Goal: Browse casually

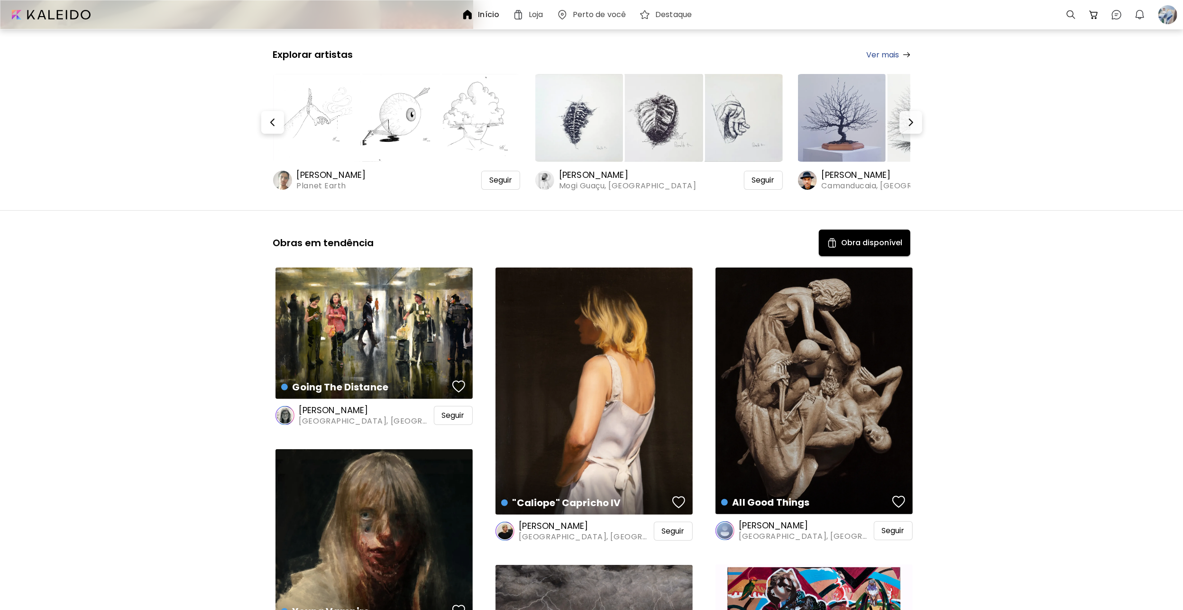
scroll to position [332, 0]
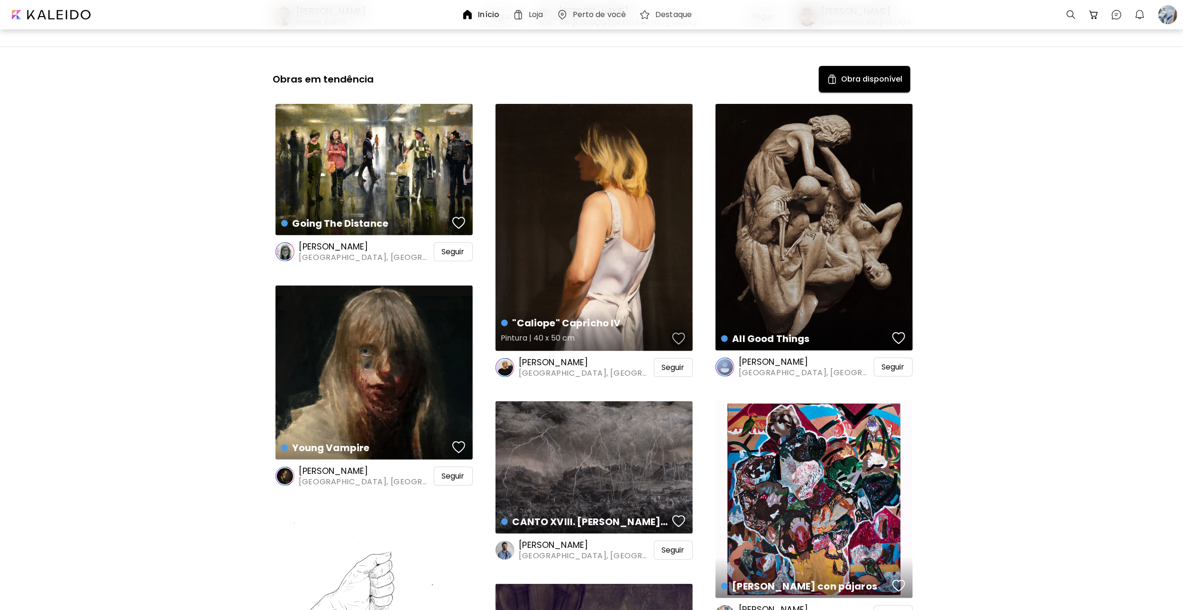
click at [679, 338] on div "button" at bounding box center [678, 338] width 13 height 14
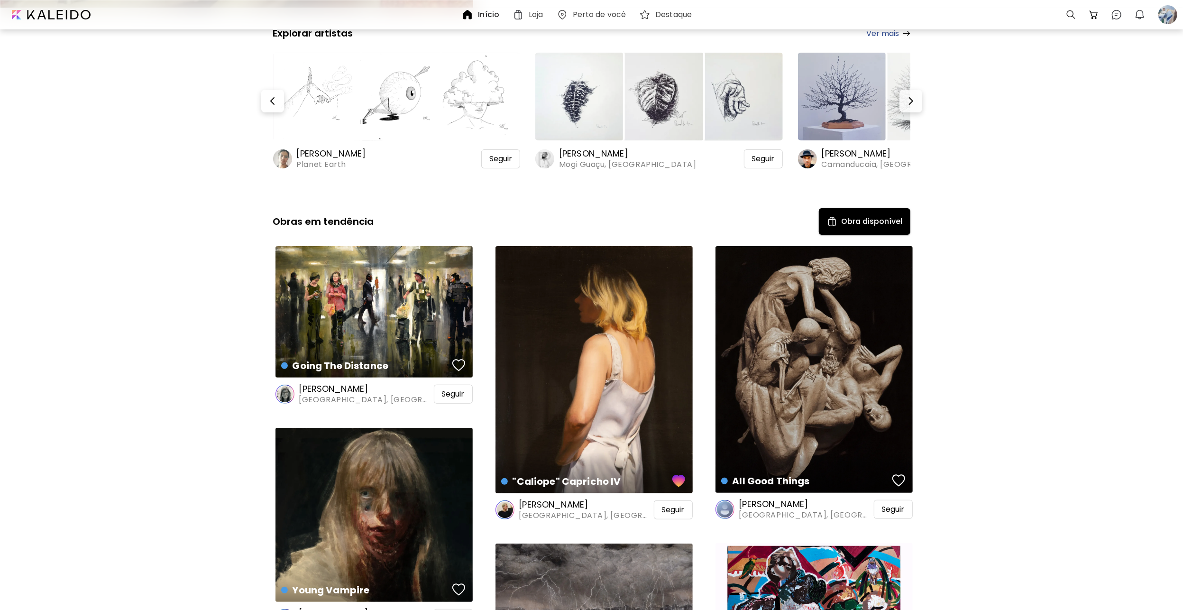
scroll to position [190, 0]
click at [461, 364] on div "button" at bounding box center [458, 365] width 13 height 14
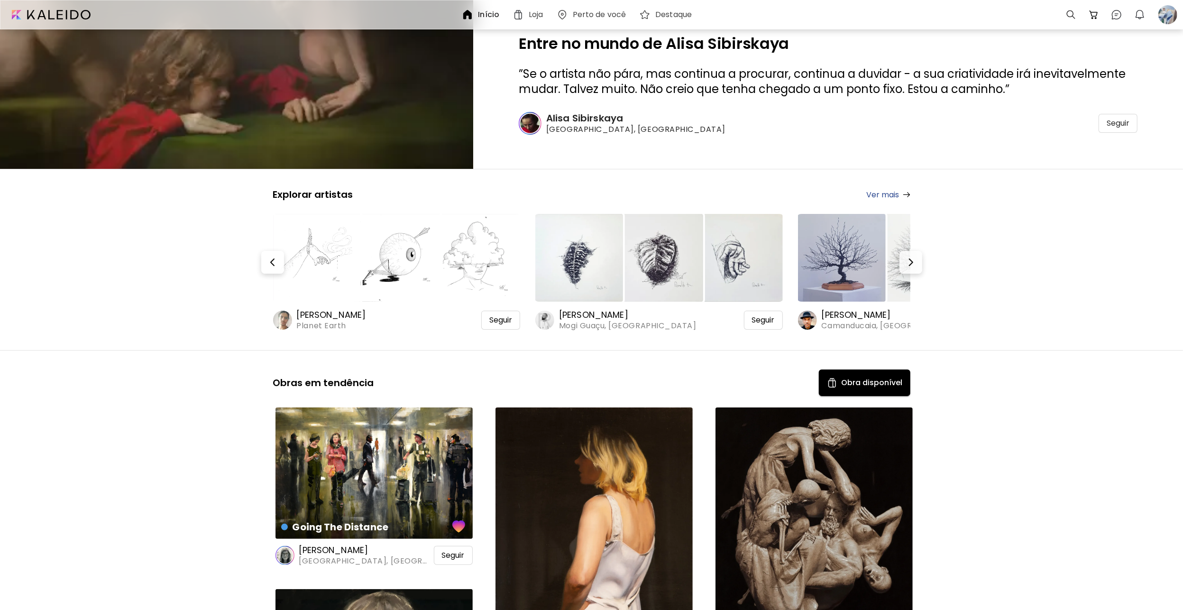
scroll to position [0, 0]
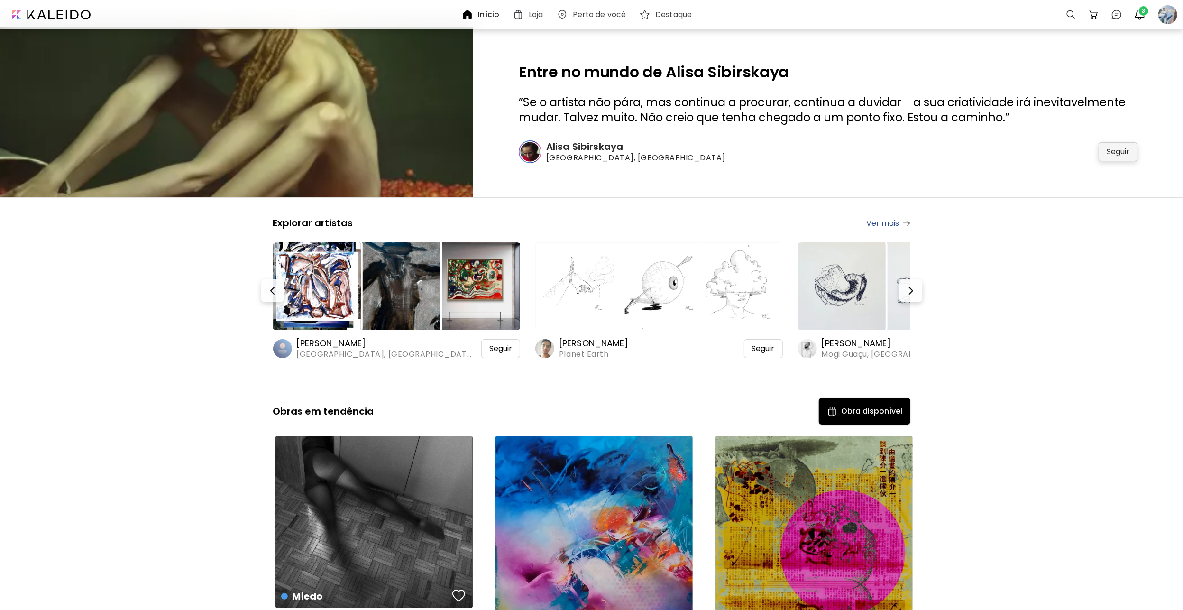
click at [1120, 151] on span "Seguir" at bounding box center [1117, 151] width 23 height 9
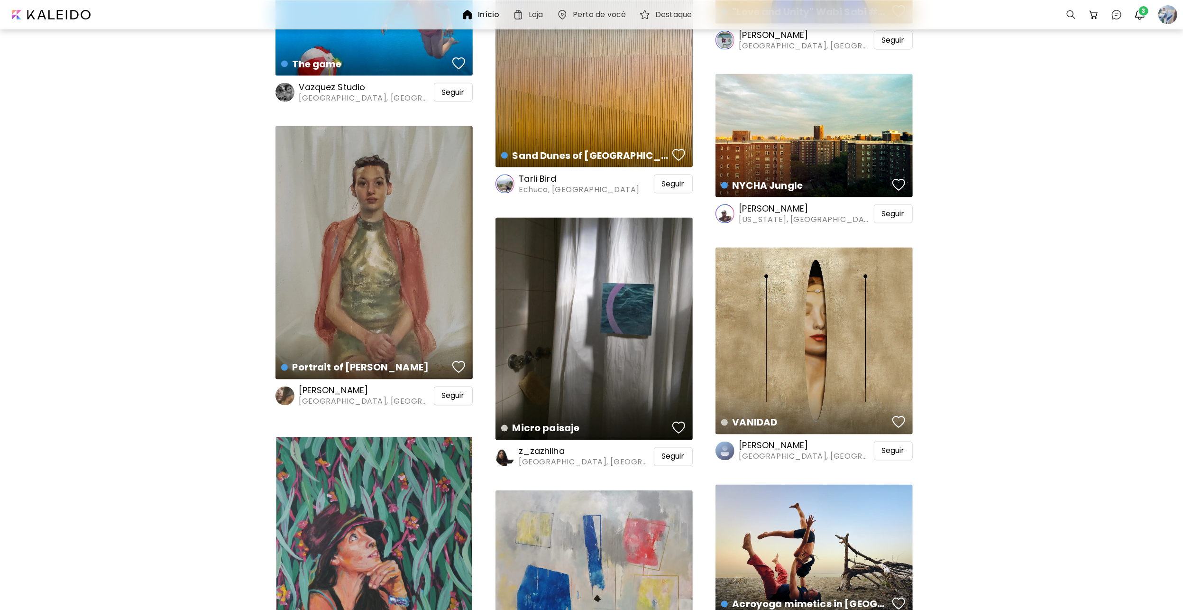
scroll to position [1564, 0]
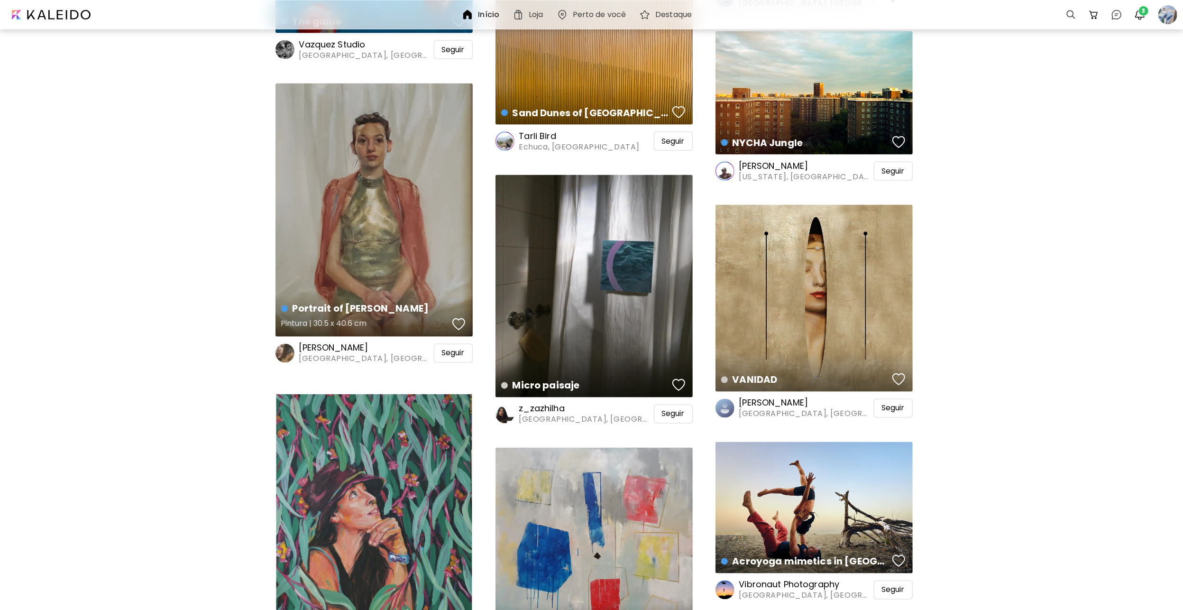
click at [456, 321] on div "button" at bounding box center [458, 324] width 13 height 14
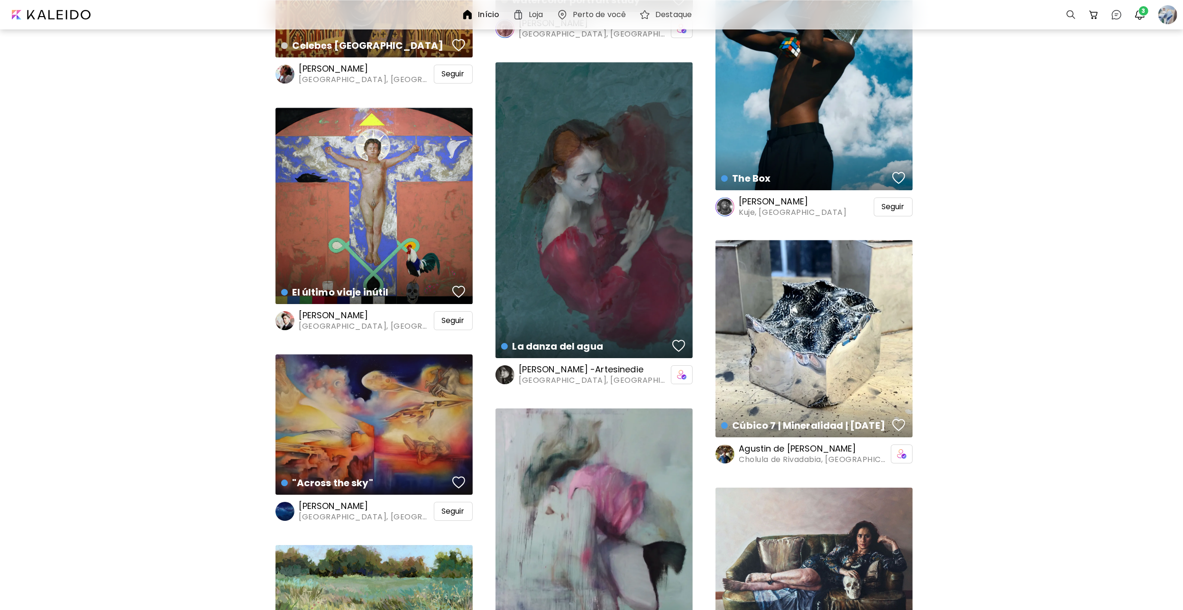
scroll to position [2844, 0]
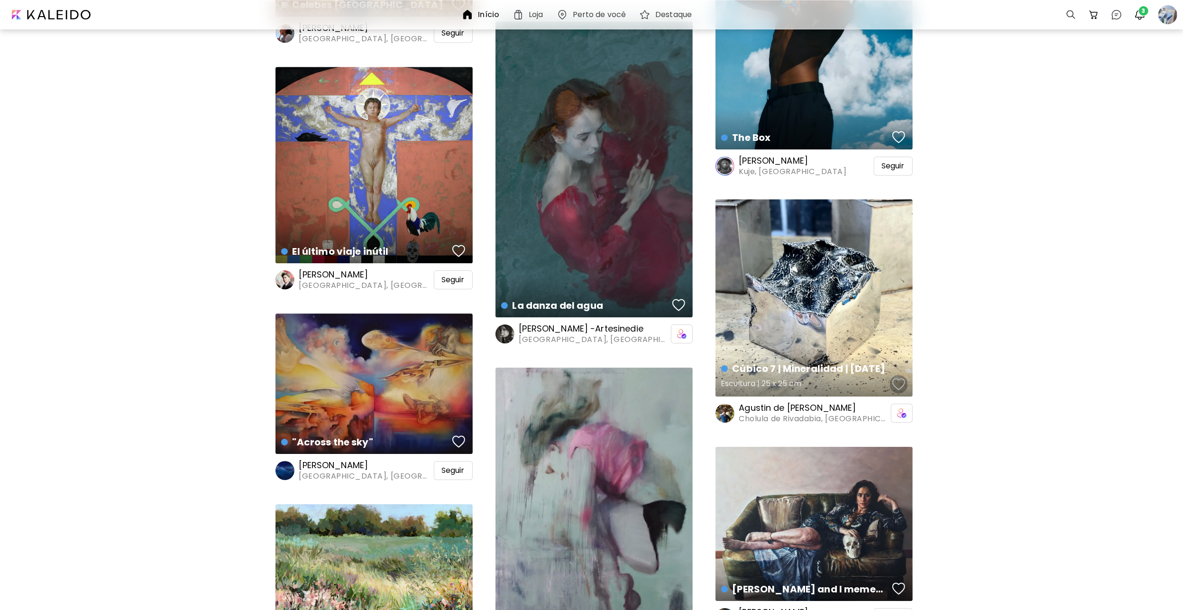
click at [899, 384] on div "button" at bounding box center [898, 384] width 13 height 14
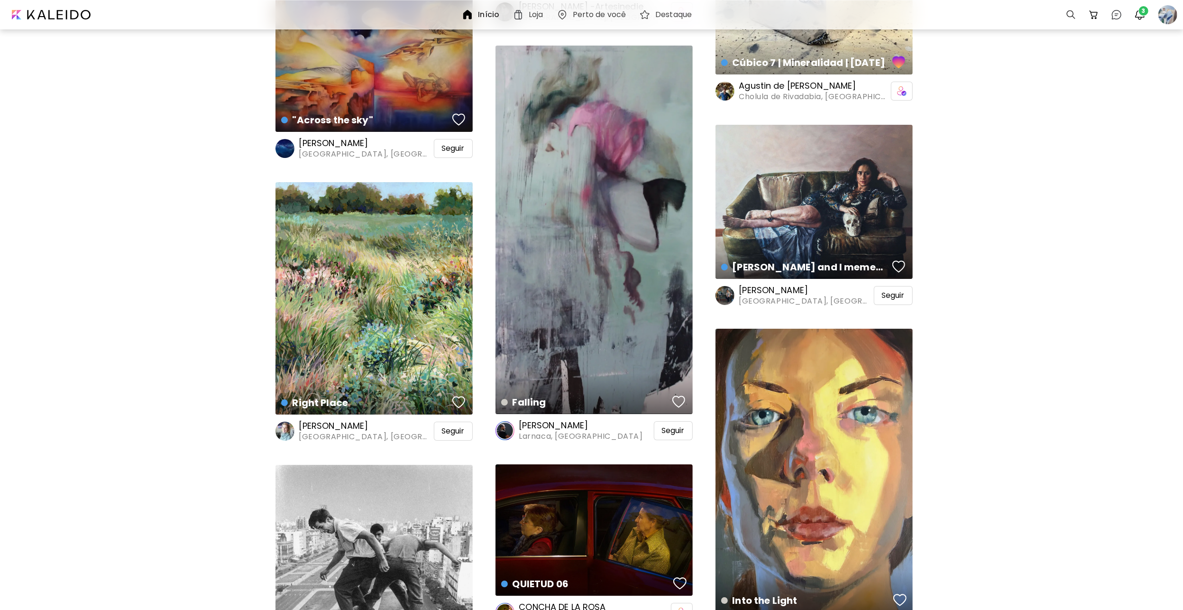
scroll to position [3271, 0]
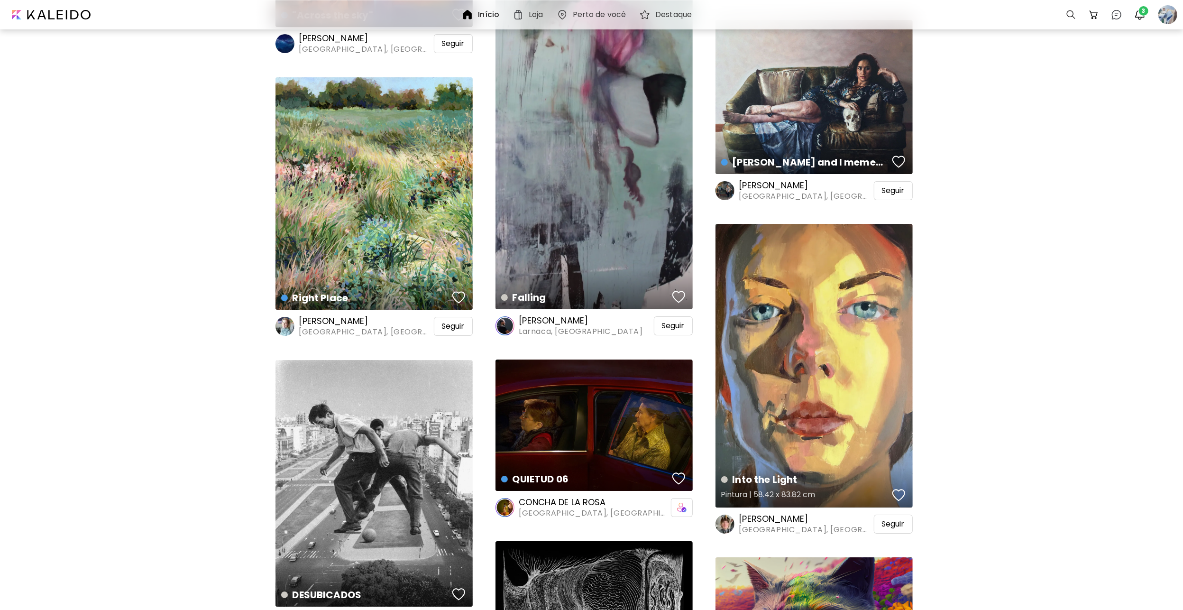
click at [898, 488] on div "button" at bounding box center [898, 495] width 13 height 14
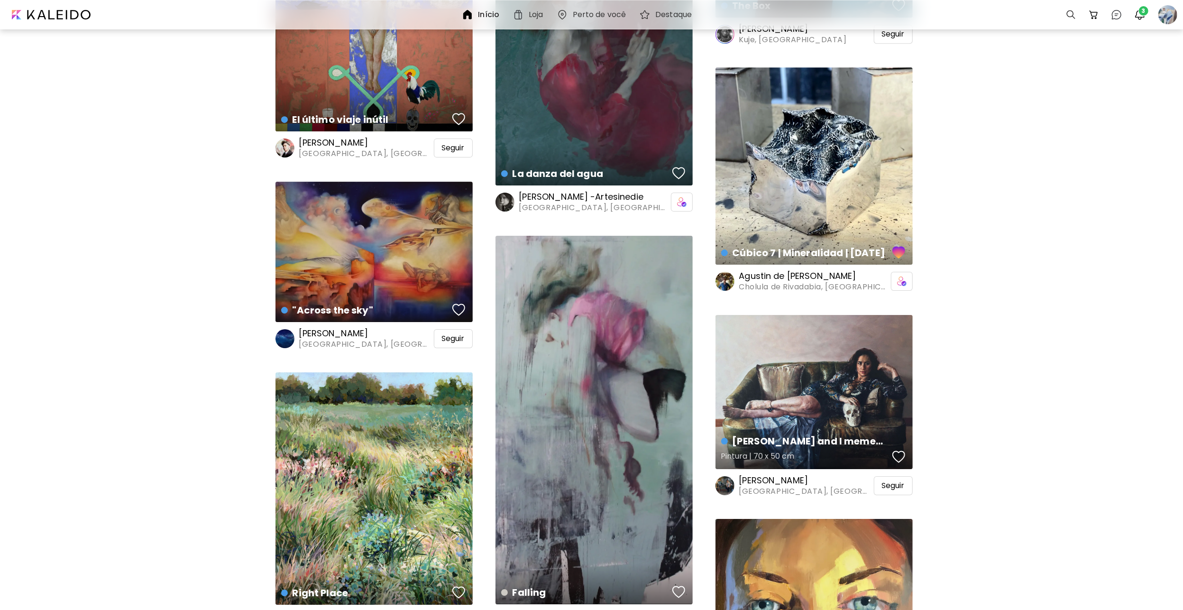
scroll to position [2844, 0]
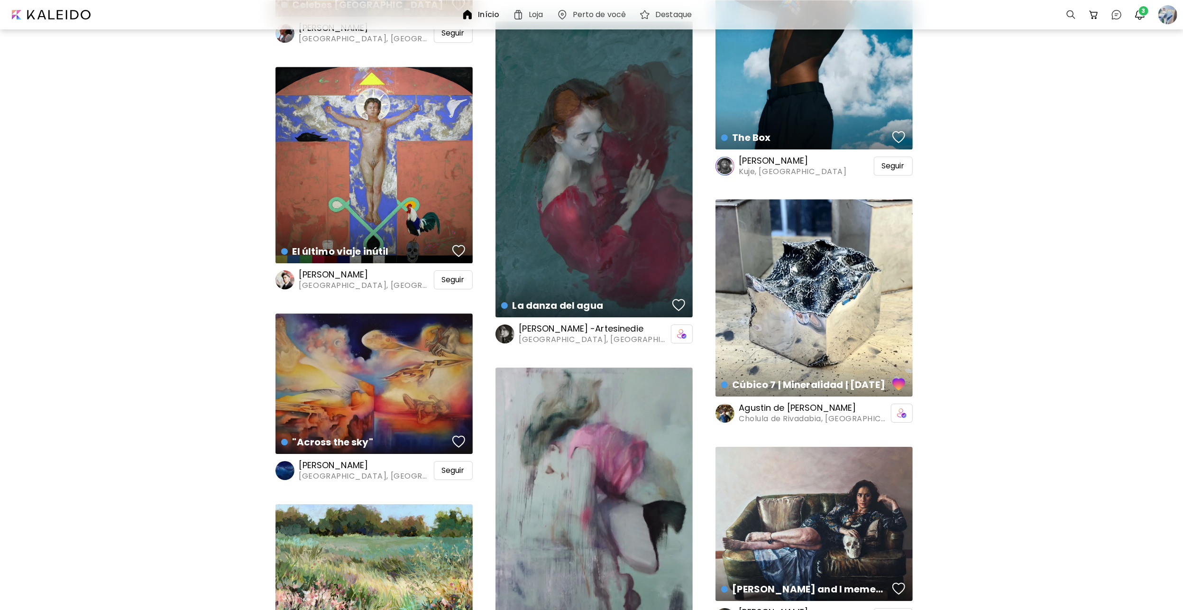
click at [833, 316] on div "Cúbico 7 | Mineralidad | [DATE] Escultura | 25 x 25 cm" at bounding box center [813, 297] width 197 height 197
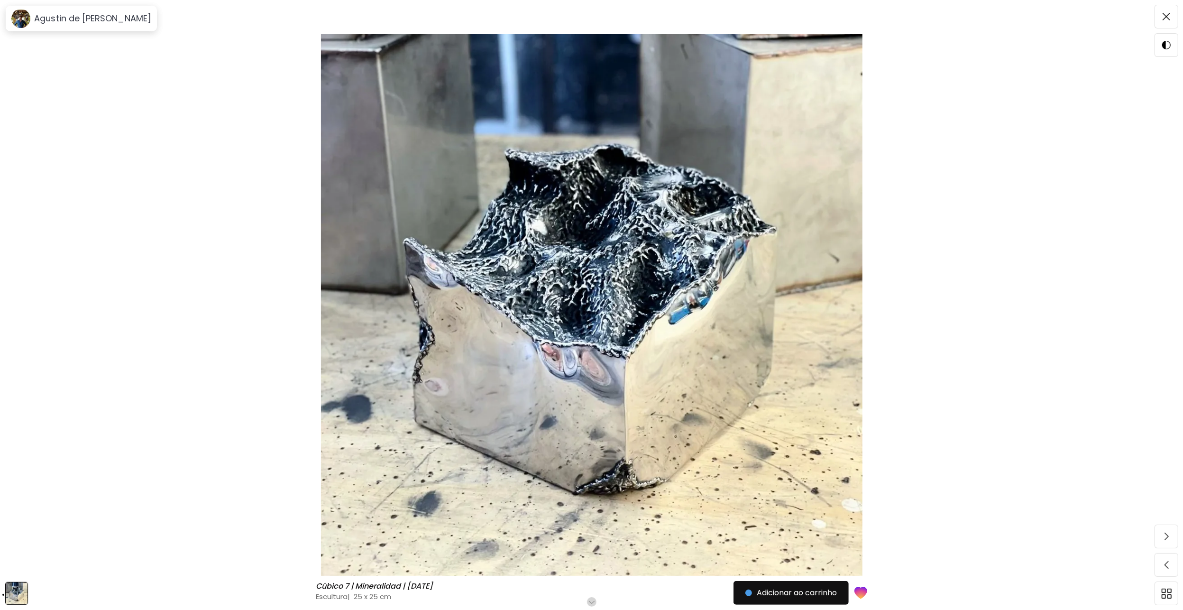
click at [594, 599] on h6 "Role para mais" at bounding box center [591, 602] width 49 height 8
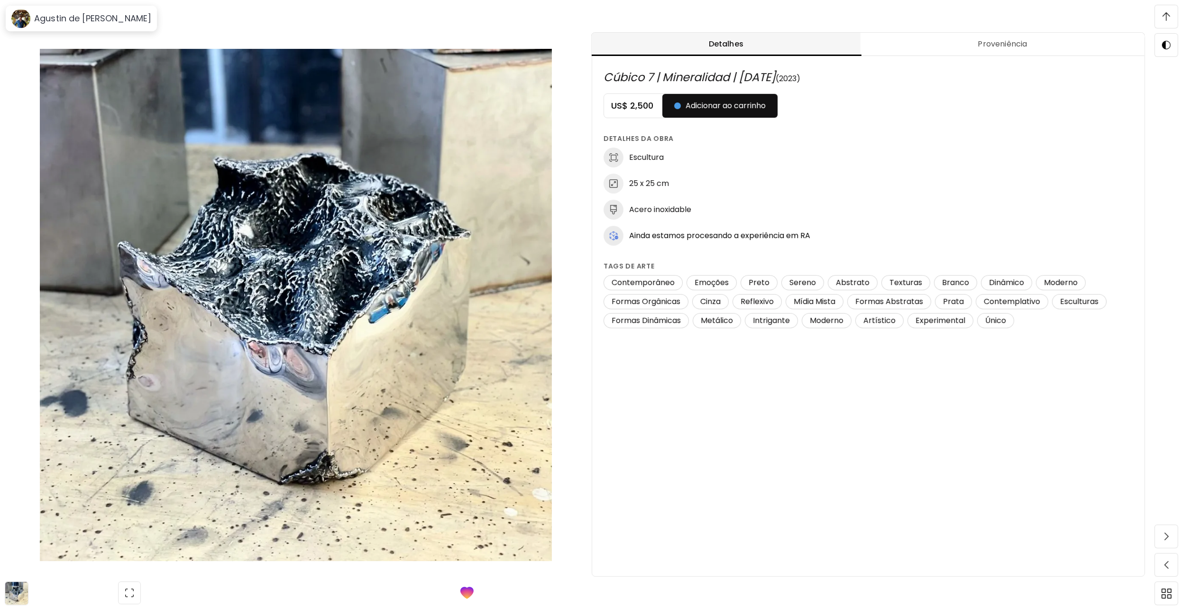
scroll to position [497, 0]
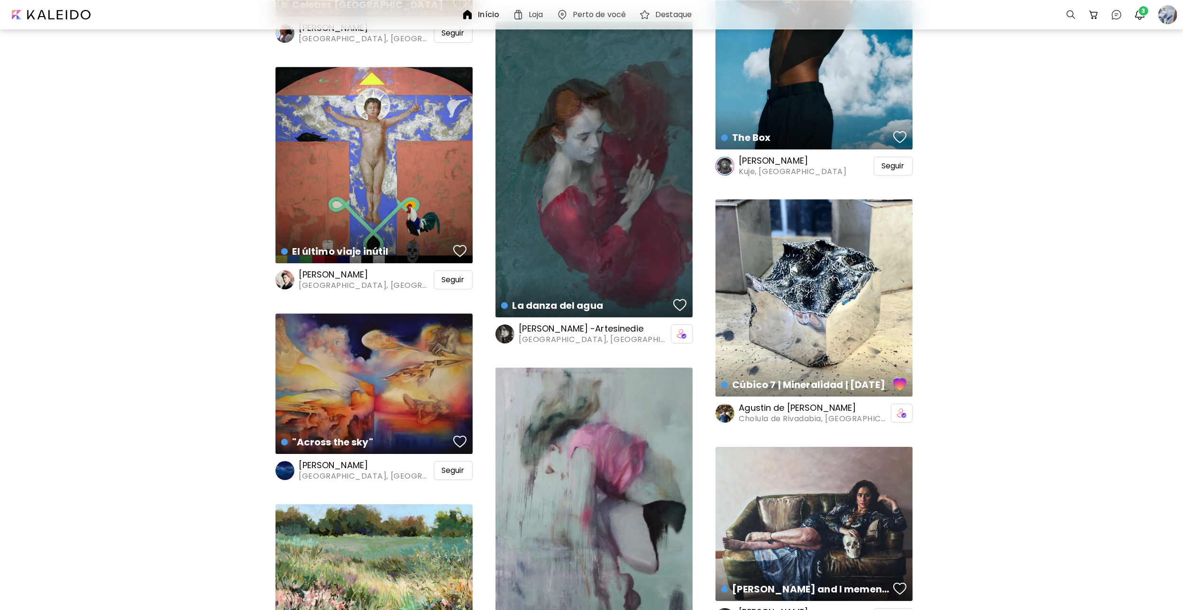
scroll to position [2844, 0]
click at [60, 11] on div at bounding box center [50, 14] width 91 height 19
